Goal: Information Seeking & Learning: Learn about a topic

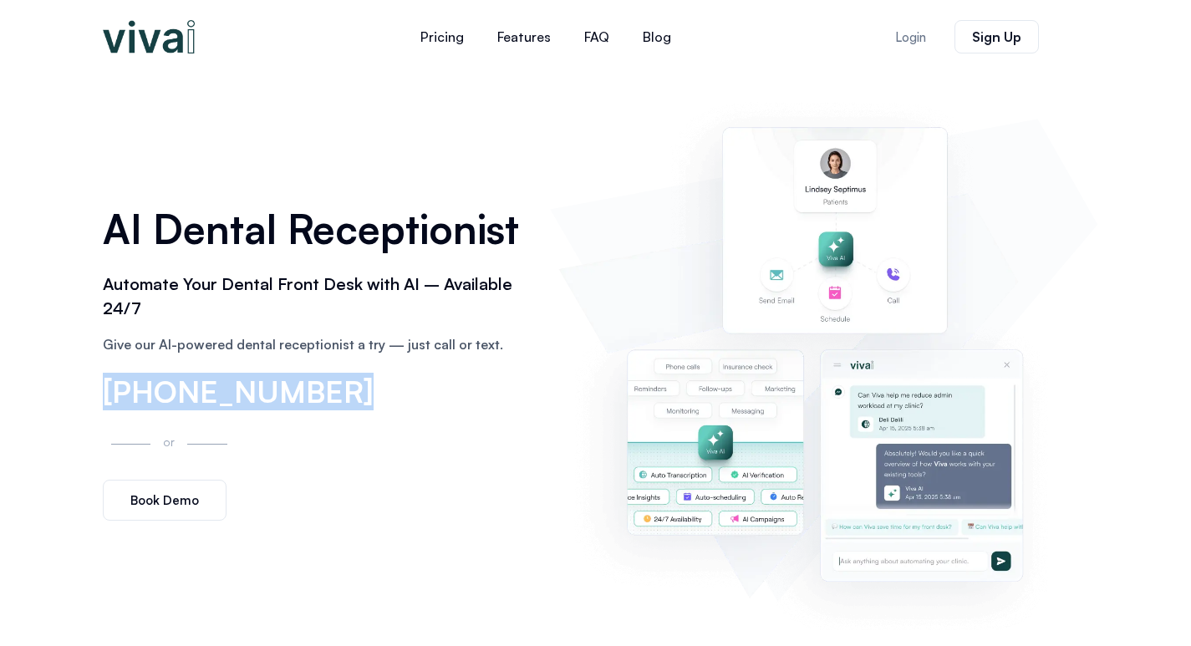
drag, startPoint x: 82, startPoint y: 383, endPoint x: 323, endPoint y: 413, distance: 242.6
click at [323, 413] on div "AI Dental Receptionist Automate Your Dental Front Desk with AI – Available 24/7…" at bounding box center [595, 360] width 1191 height 573
copy span "(866) 944-8482"
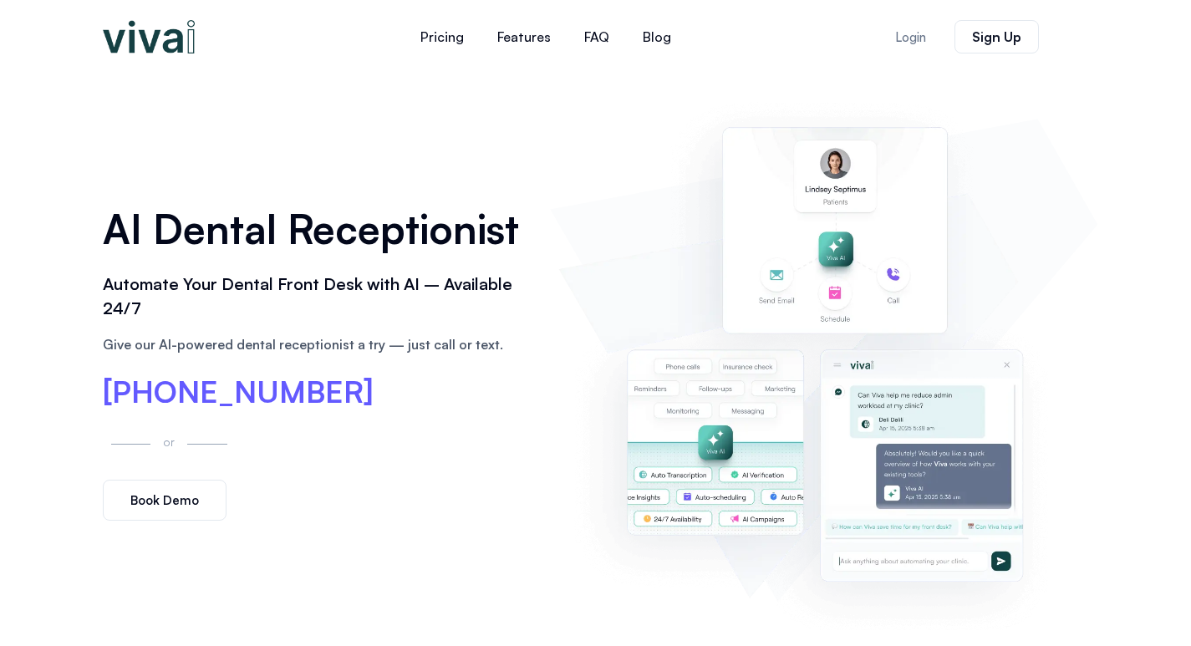
click at [0, 249] on div "AI Dental Receptionist Automate Your Dental Front Desk with AI – Available 24/7…" at bounding box center [595, 360] width 1191 height 573
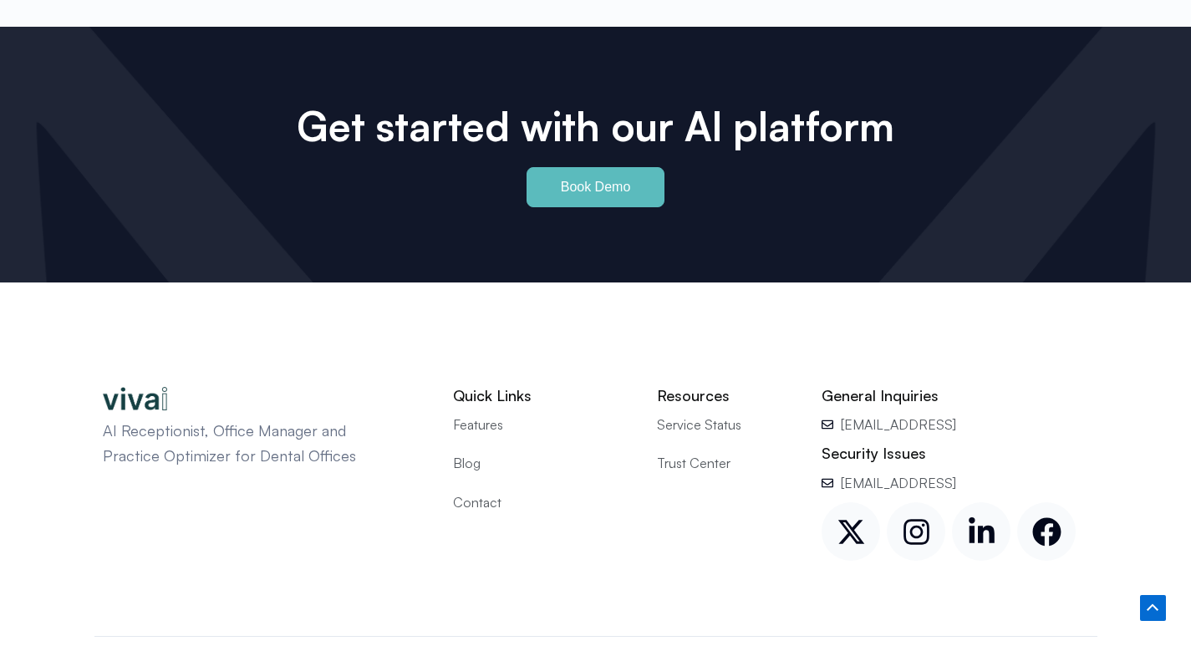
scroll to position [7912, 0]
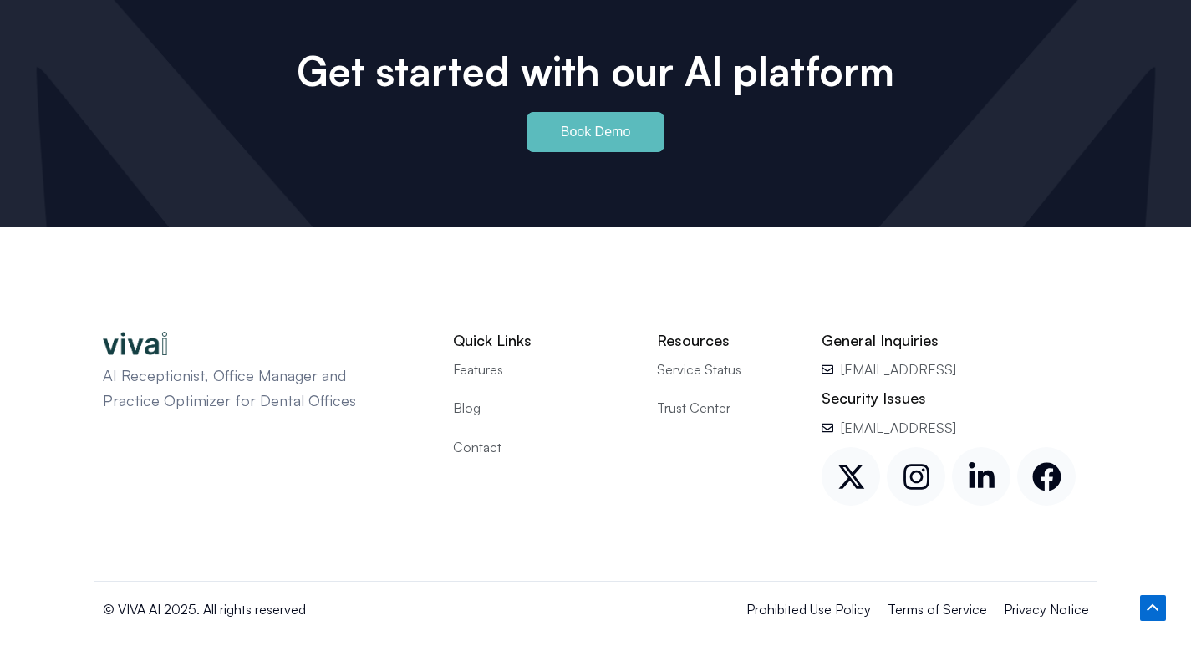
click at [485, 436] on span "Contact" at bounding box center [477, 447] width 48 height 22
click at [468, 436] on span "Contact" at bounding box center [477, 447] width 48 height 22
click at [1062, 447] on link "Facebook" at bounding box center [1046, 476] width 59 height 59
click at [975, 462] on icon at bounding box center [981, 476] width 29 height 29
click at [950, 599] on span "Terms of Service" at bounding box center [937, 610] width 99 height 22
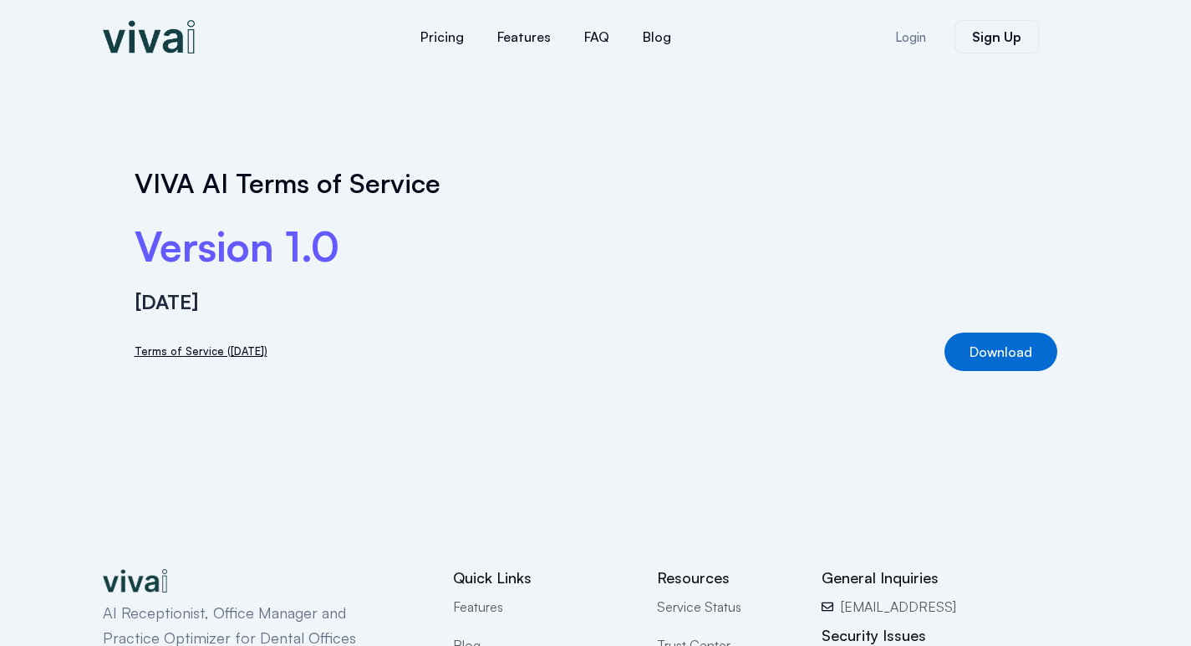
click at [12, 158] on div "VIVA AI Terms of Service Version 1.0 [DATE] Terms of Service ([DATE]) Download" at bounding box center [595, 269] width 1191 height 391
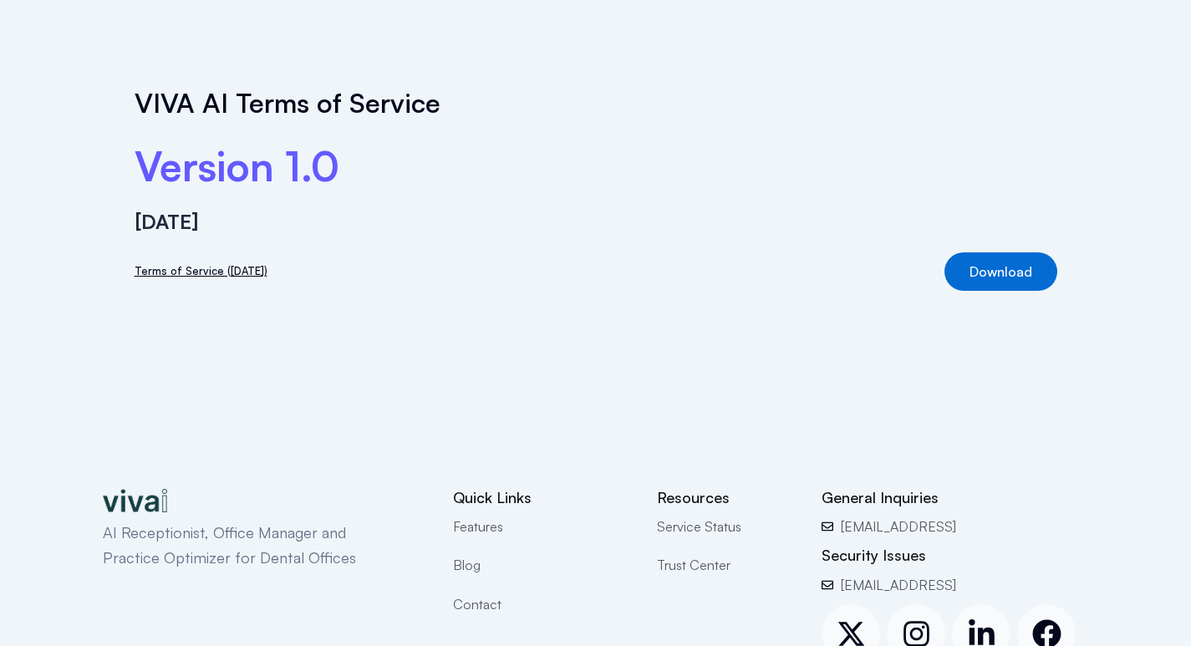
scroll to position [262, 0]
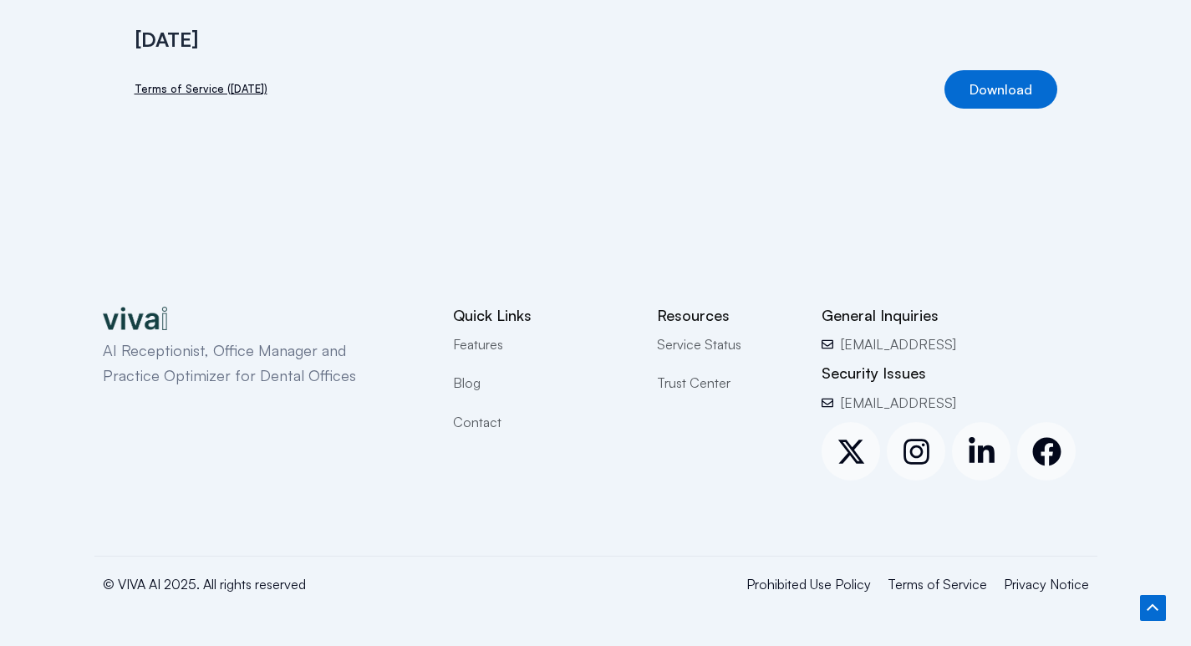
click at [1044, 592] on span "Privacy Notice" at bounding box center [1046, 584] width 85 height 22
click at [1048, 450] on icon at bounding box center [1046, 451] width 29 height 29
